Goal: Transaction & Acquisition: Purchase product/service

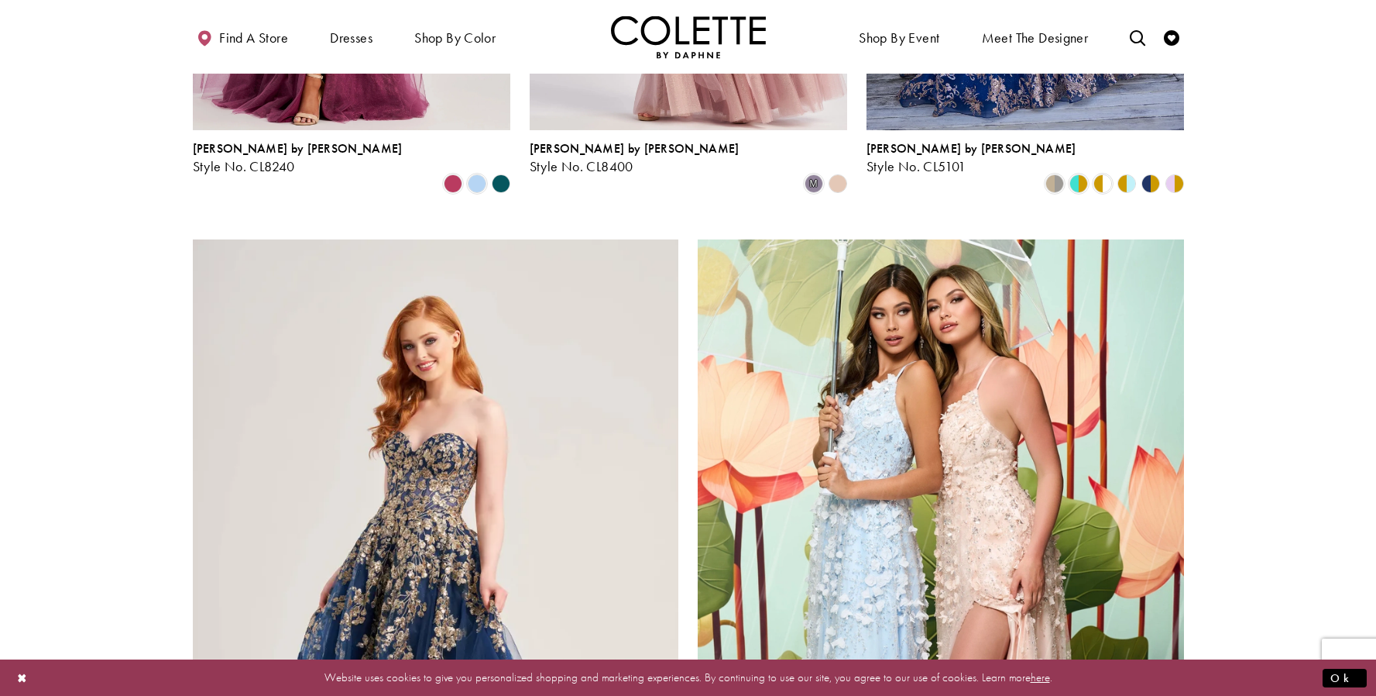
scroll to position [2568, 0]
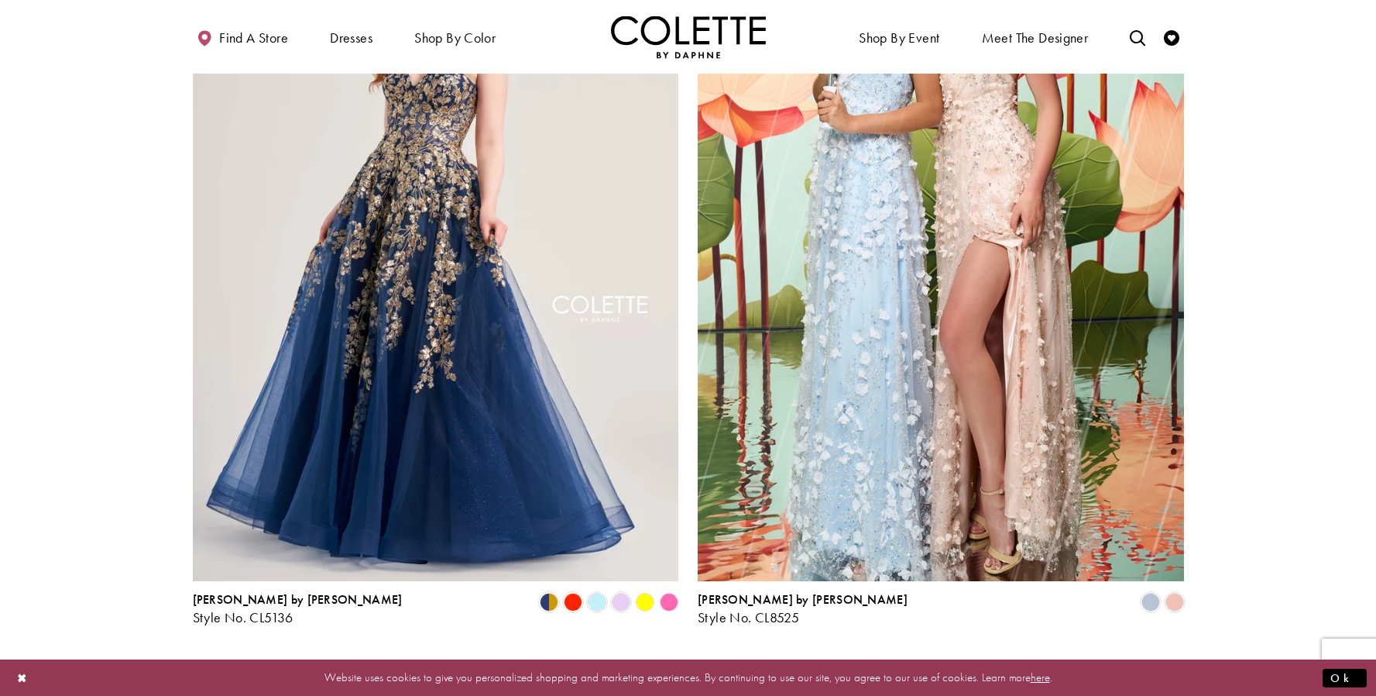
click at [666, 658] on span "2" at bounding box center [665, 666] width 7 height 16
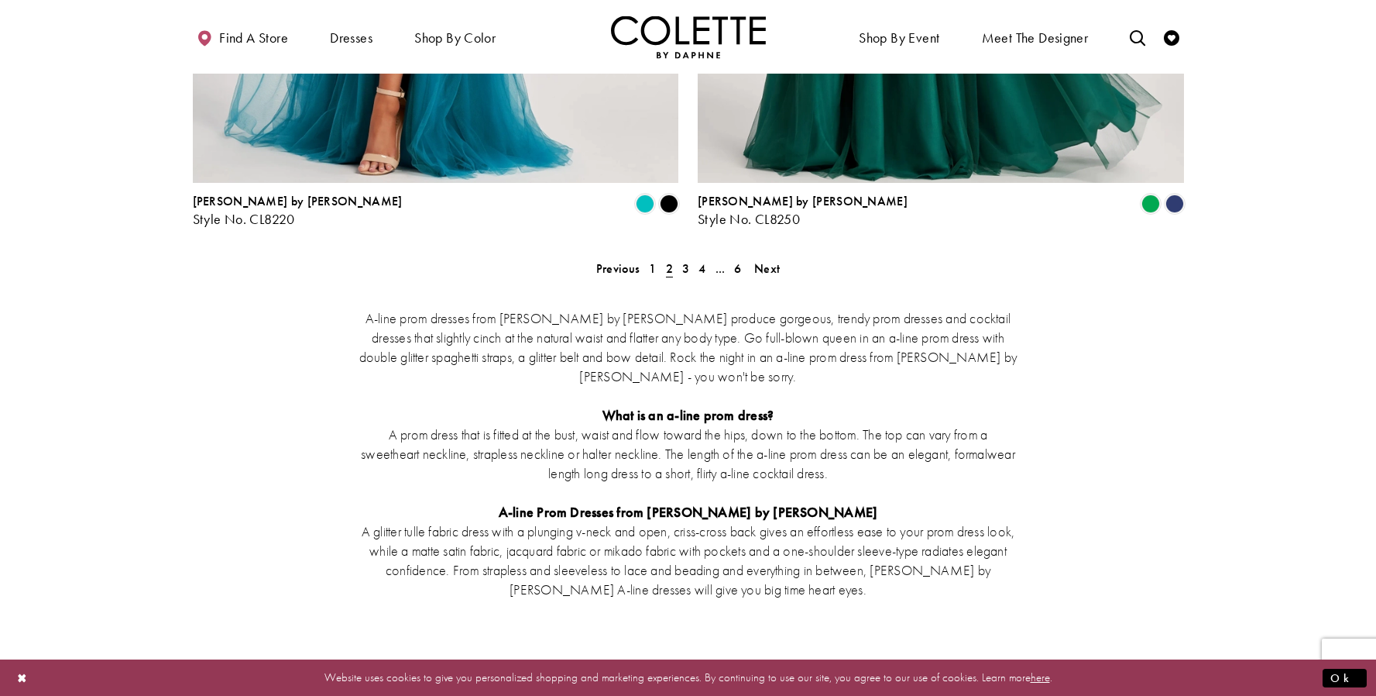
scroll to position [2664, 0]
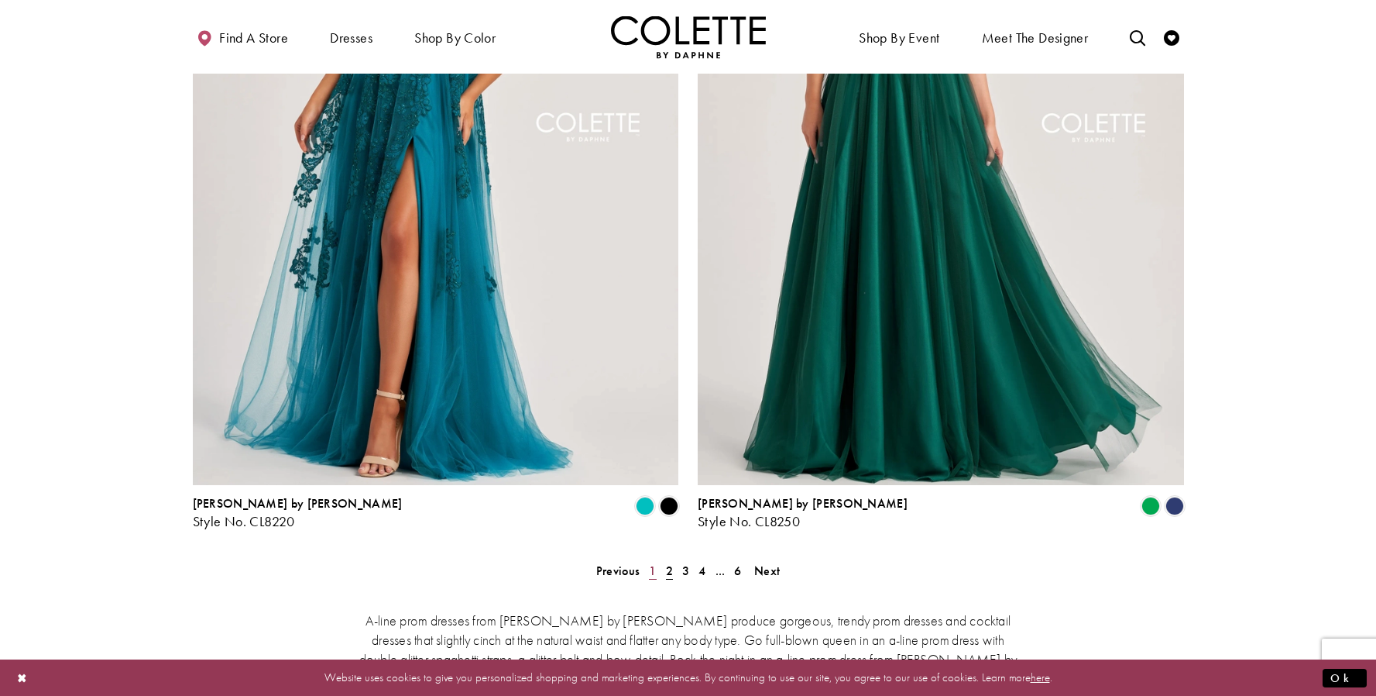
click at [652, 562] on span "1" at bounding box center [652, 570] width 7 height 16
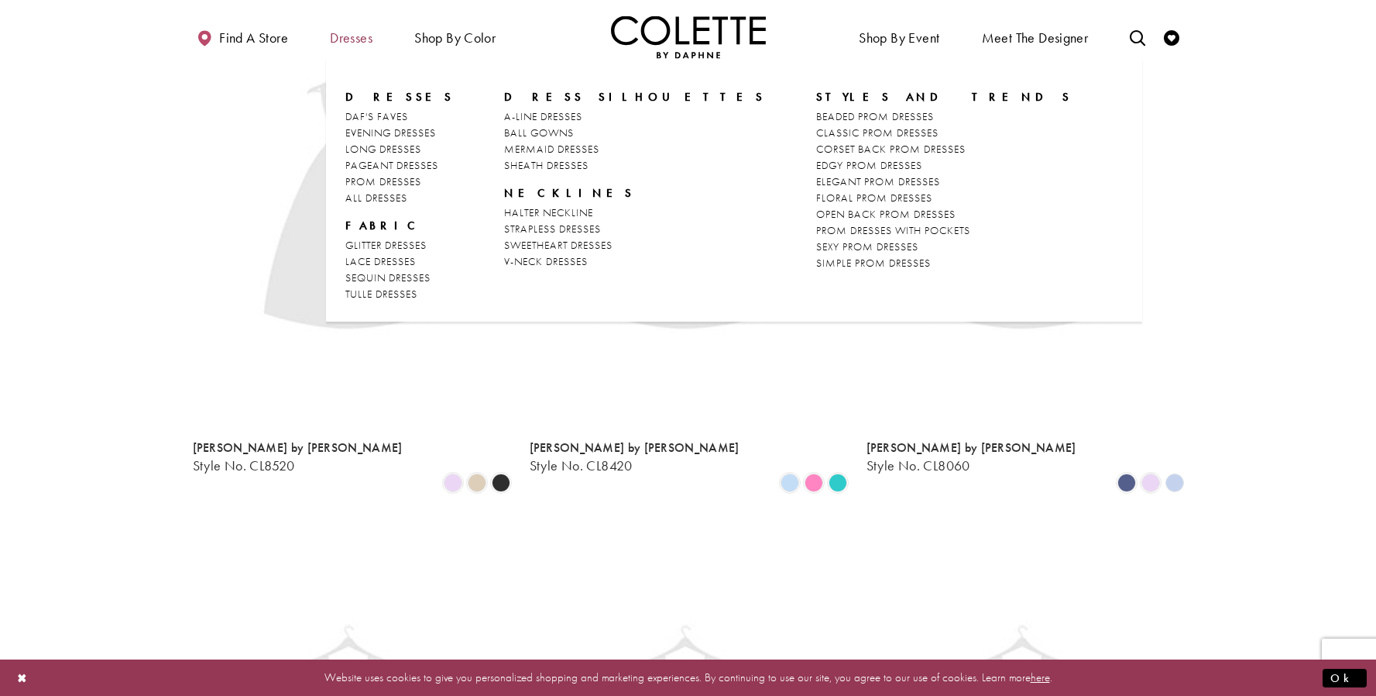
scroll to position [84, 0]
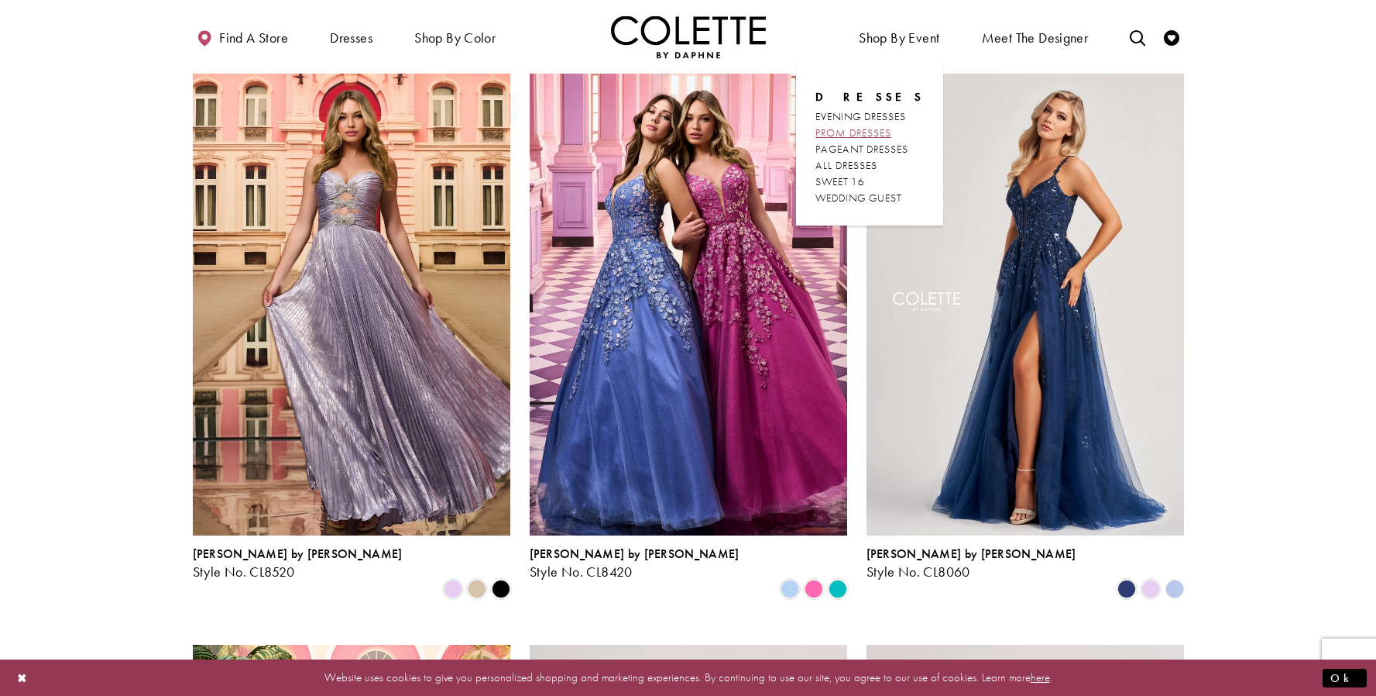
click at [868, 128] on span "PROM DRESSES" at bounding box center [854, 132] width 76 height 14
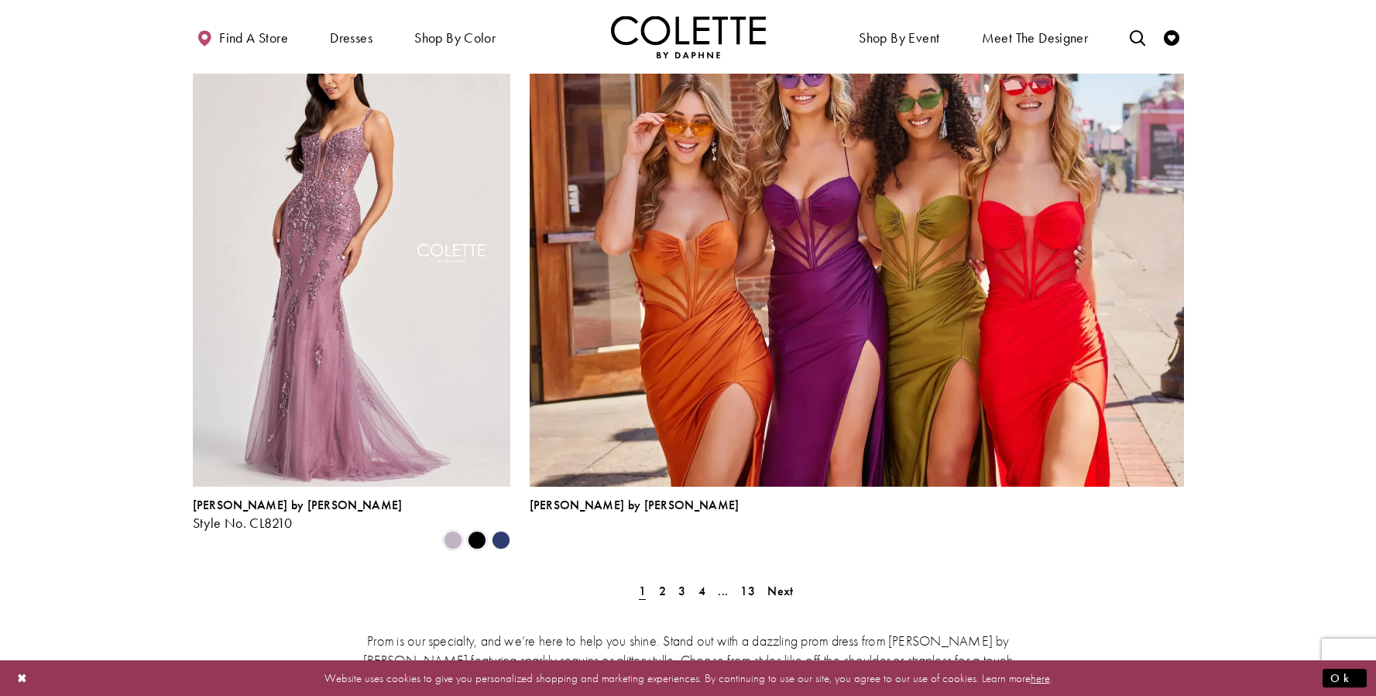
scroll to position [3633, 0]
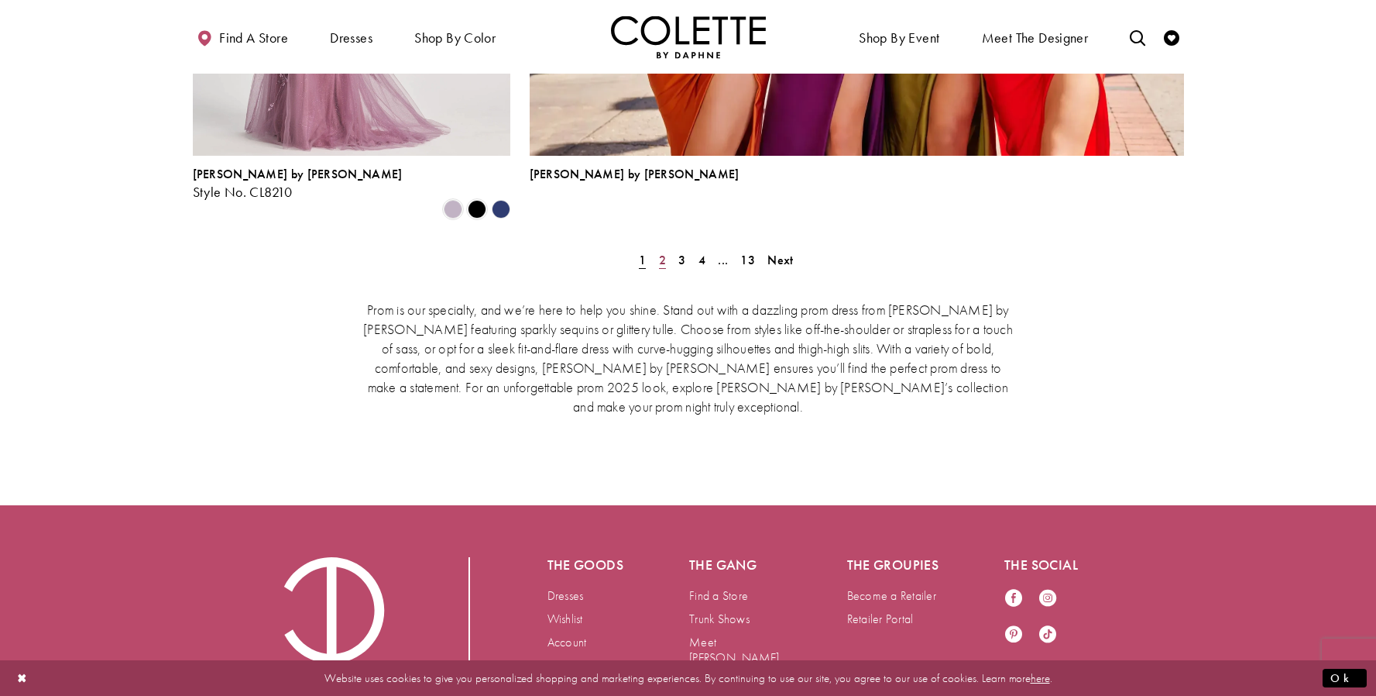
click at [664, 252] on span "2" at bounding box center [662, 260] width 7 height 16
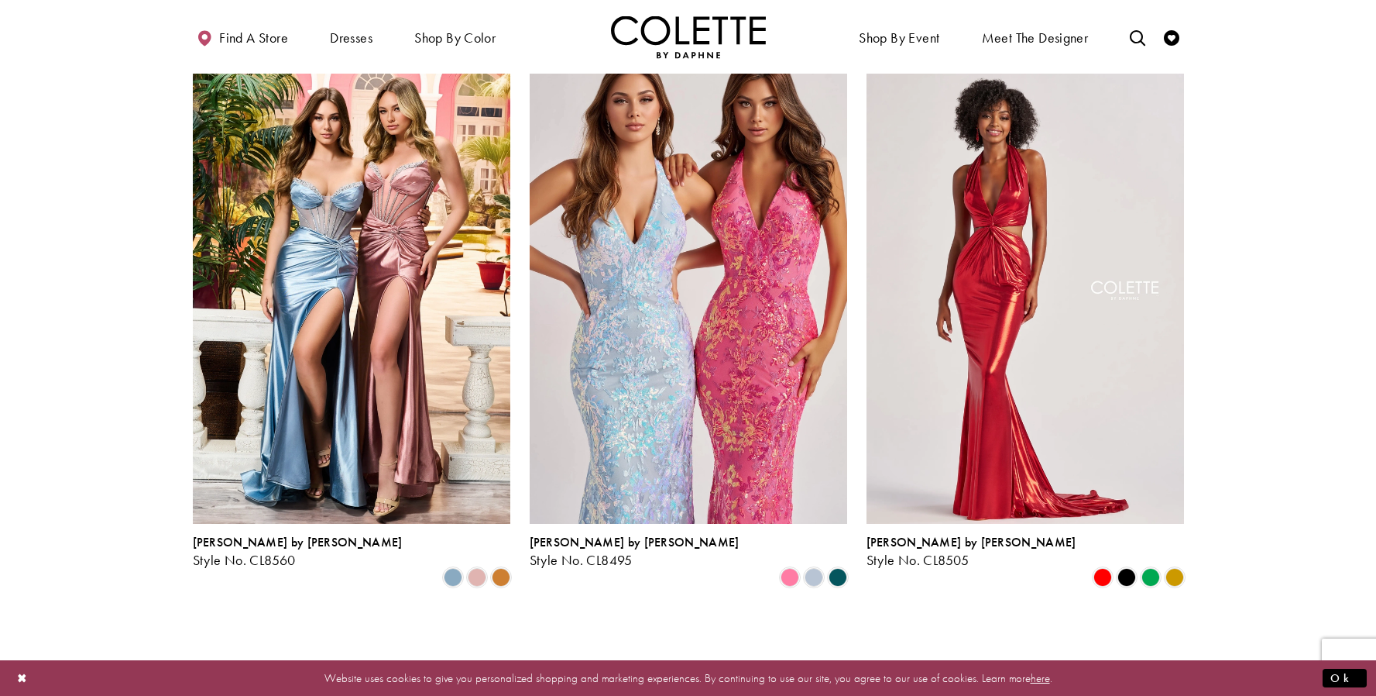
scroll to position [907, 0]
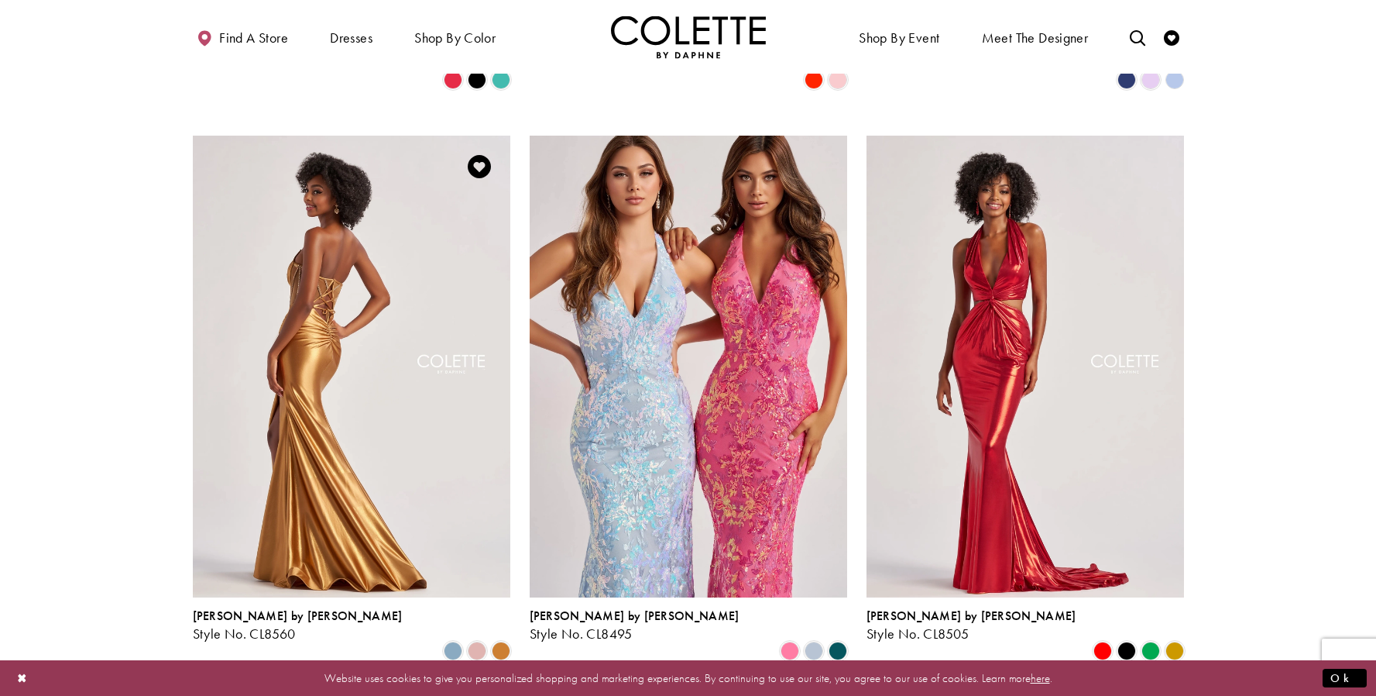
click at [373, 327] on img "Visit Colette by Daphne Style No. CL8560 Page" at bounding box center [352, 367] width 318 height 462
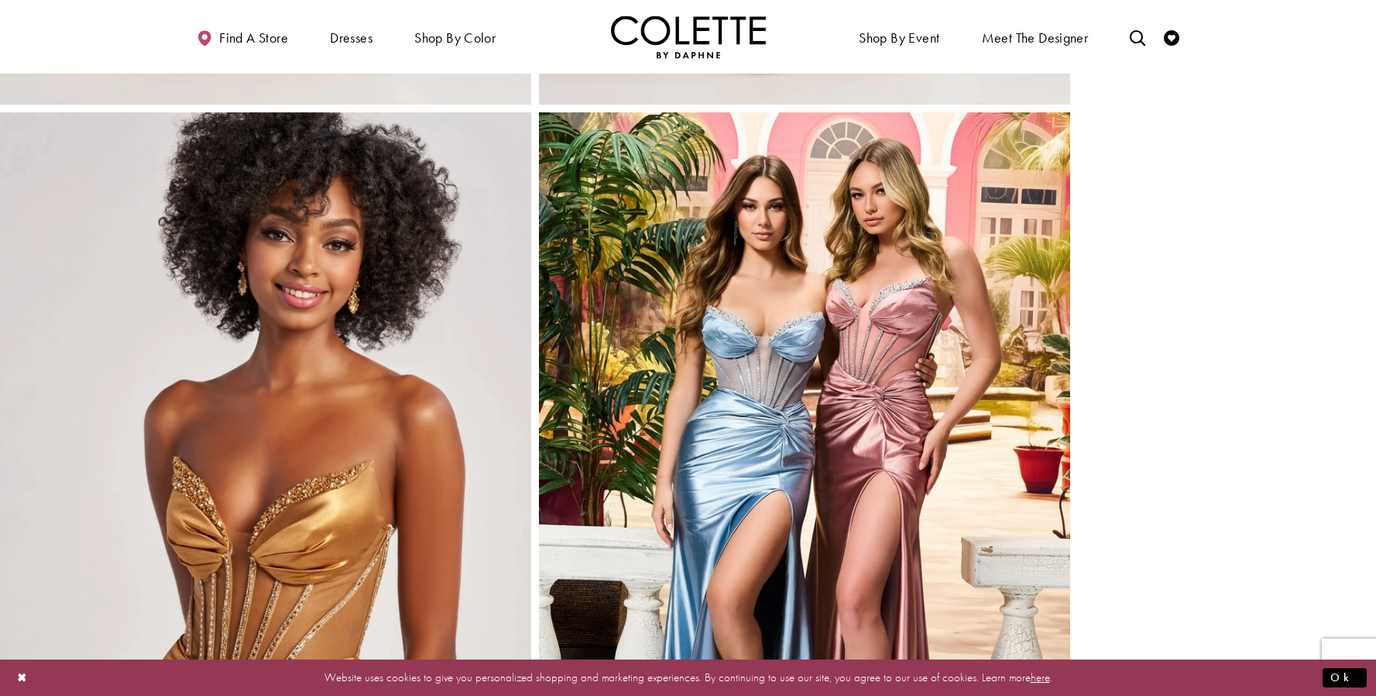
scroll to position [953, 0]
